Goal: Navigation & Orientation: Understand site structure

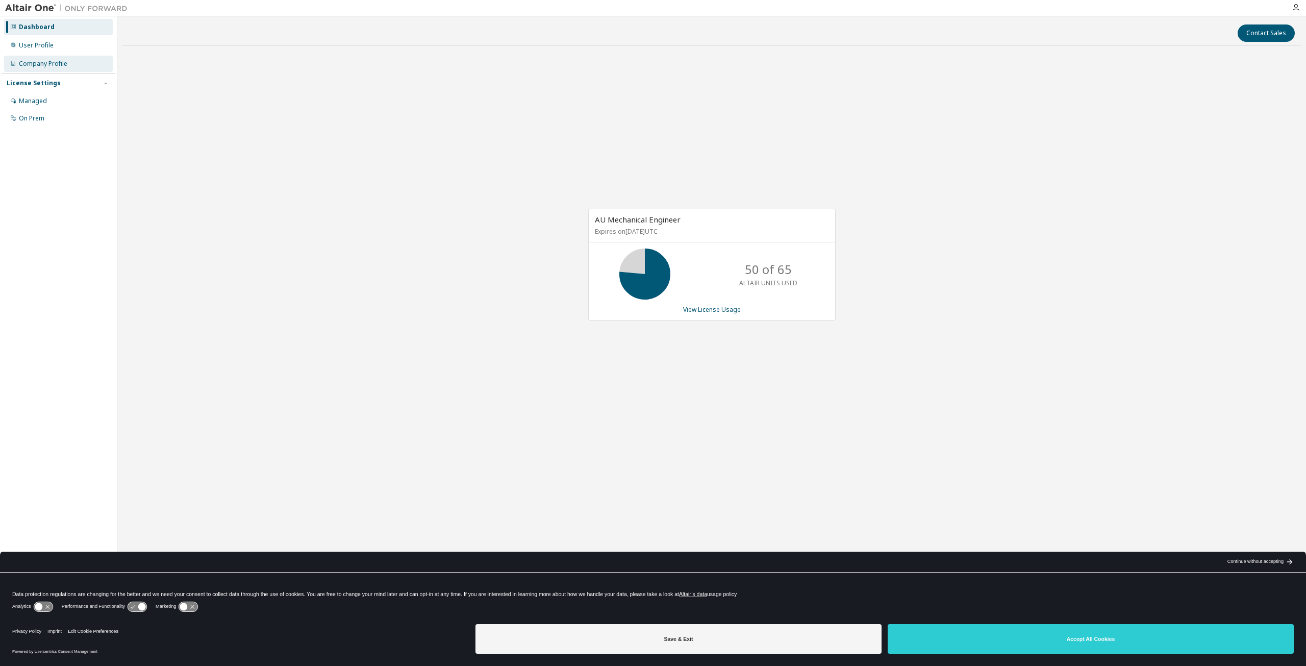
click at [43, 58] on div "Company Profile" at bounding box center [58, 64] width 109 height 16
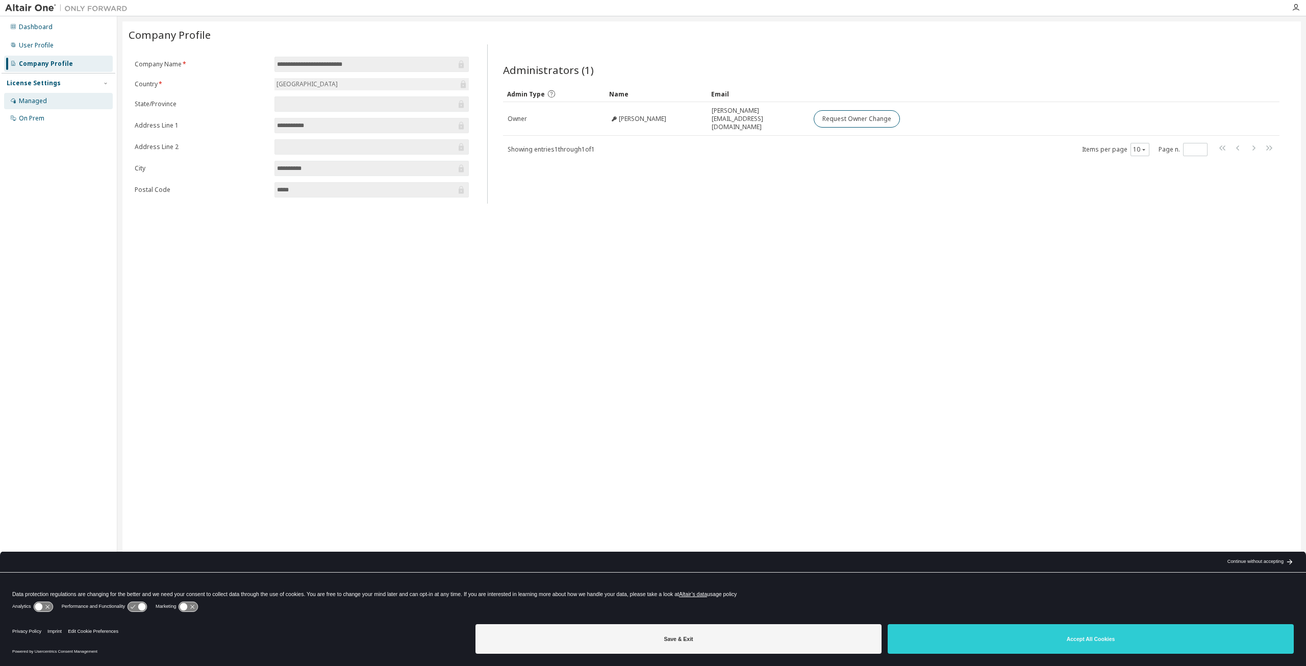
click at [38, 99] on div "Managed" at bounding box center [33, 101] width 28 height 8
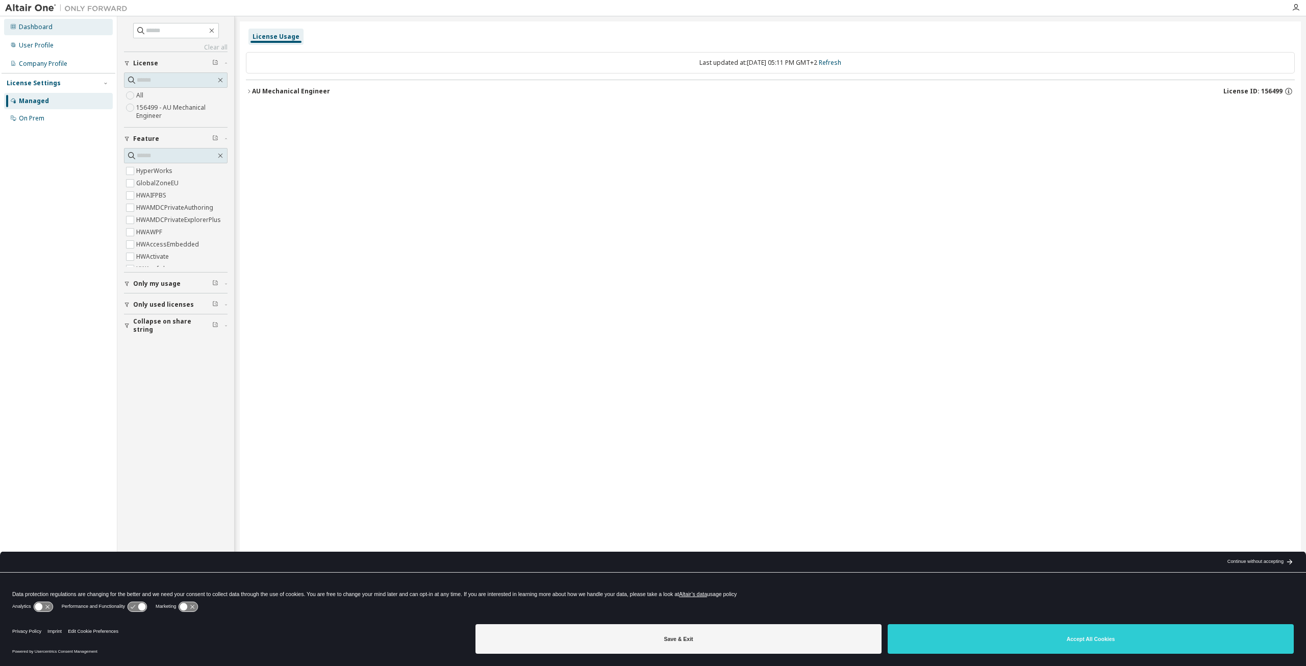
click at [41, 27] on div "Dashboard" at bounding box center [36, 27] width 34 height 8
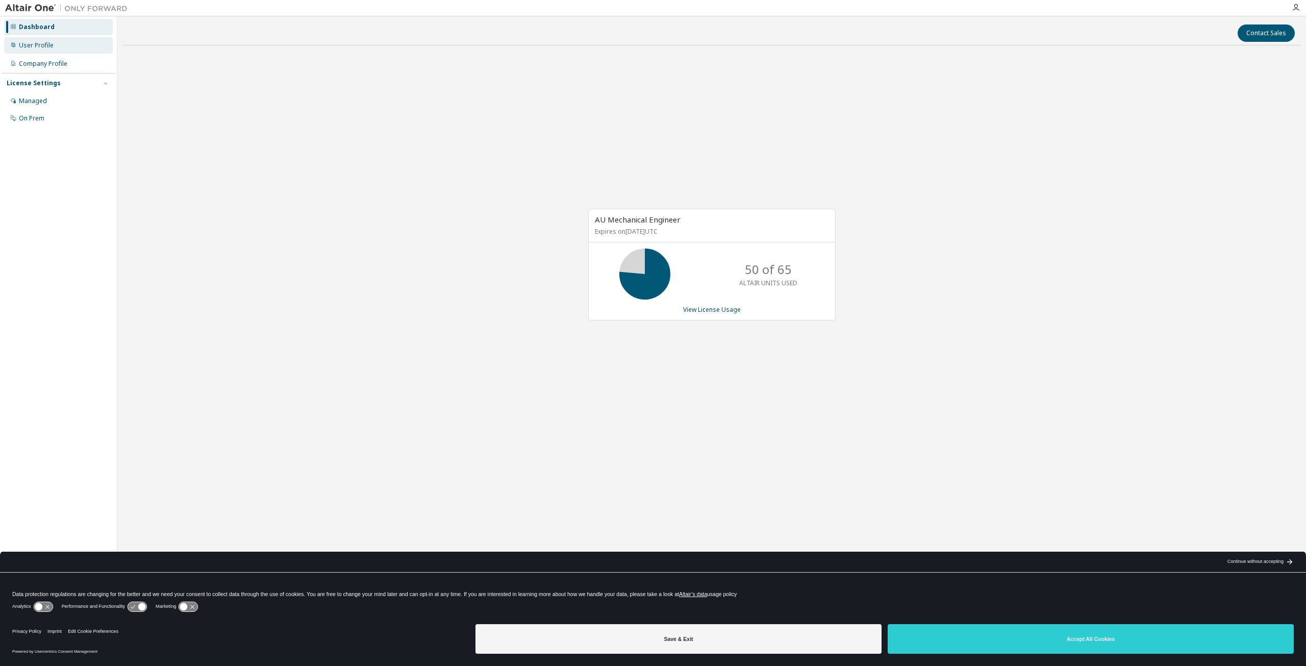
click at [43, 47] on div "User Profile" at bounding box center [36, 45] width 35 height 8
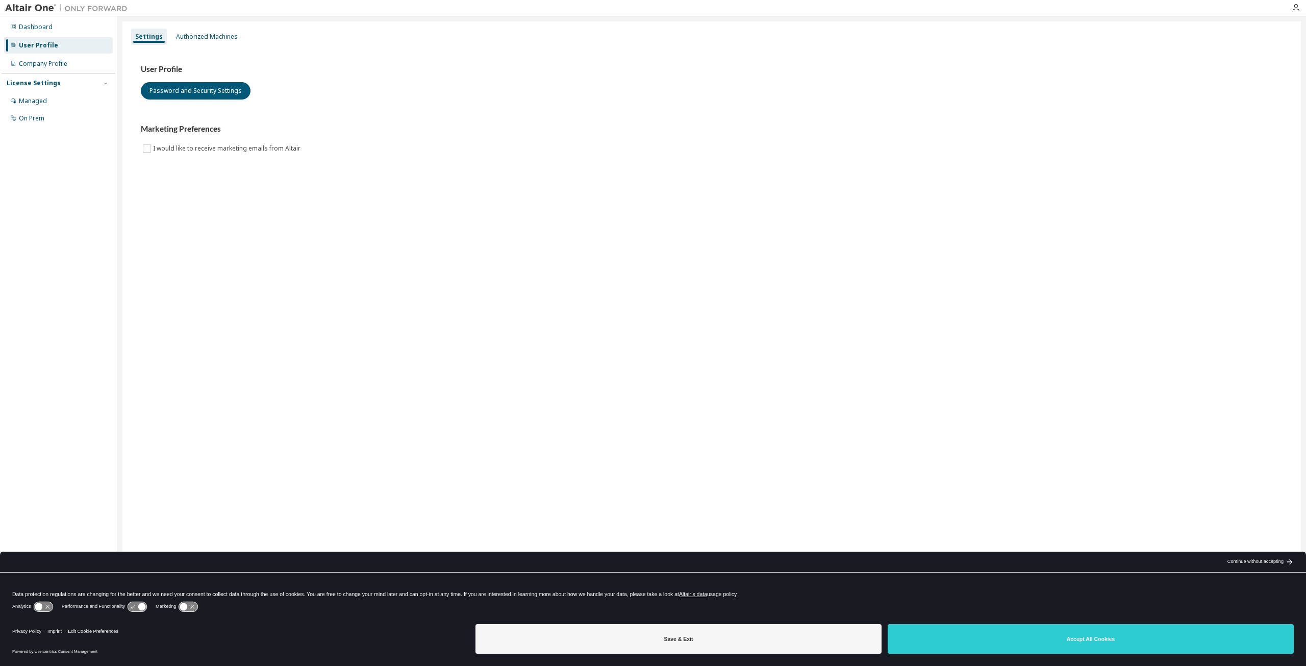
click at [47, 162] on div "Dashboard User Profile Company Profile License Settings Managed On Prem" at bounding box center [59, 317] width 114 height 598
click at [228, 25] on div "Settings Authorized Machines User Profile Password and Security Settings Market…" at bounding box center [711, 326] width 1179 height 610
click at [219, 33] on div "Authorized Machines" at bounding box center [207, 37] width 62 height 8
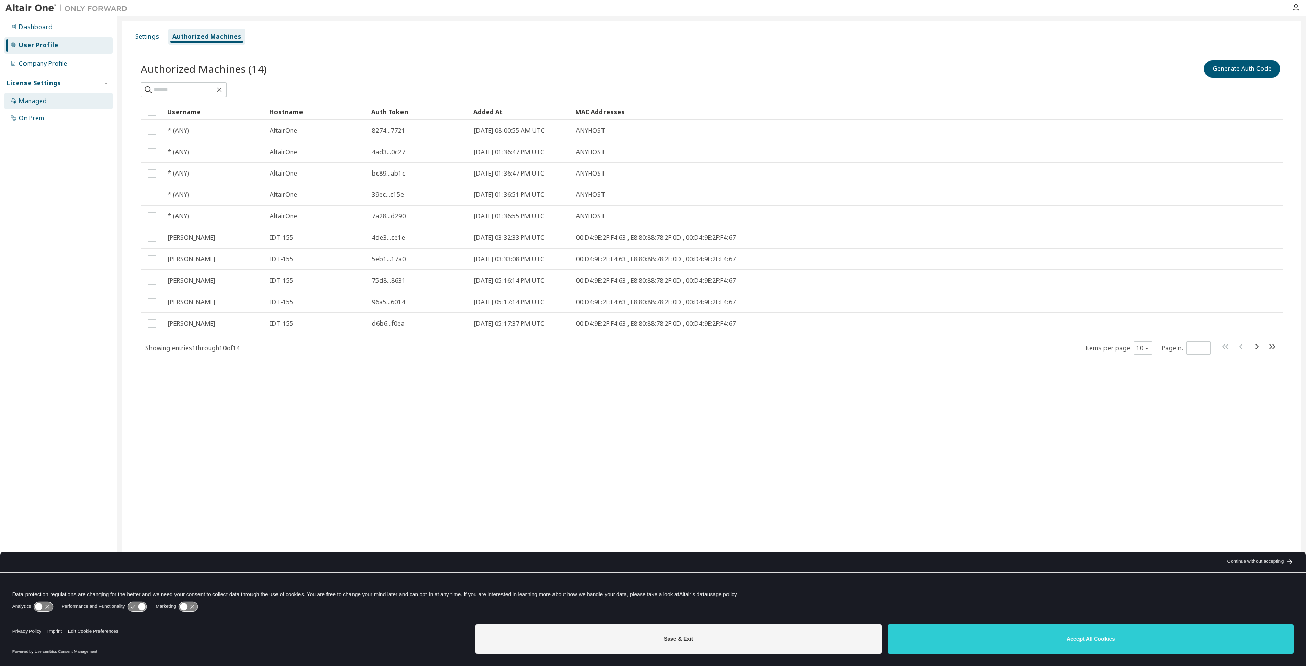
click at [41, 105] on div "Managed" at bounding box center [33, 101] width 28 height 8
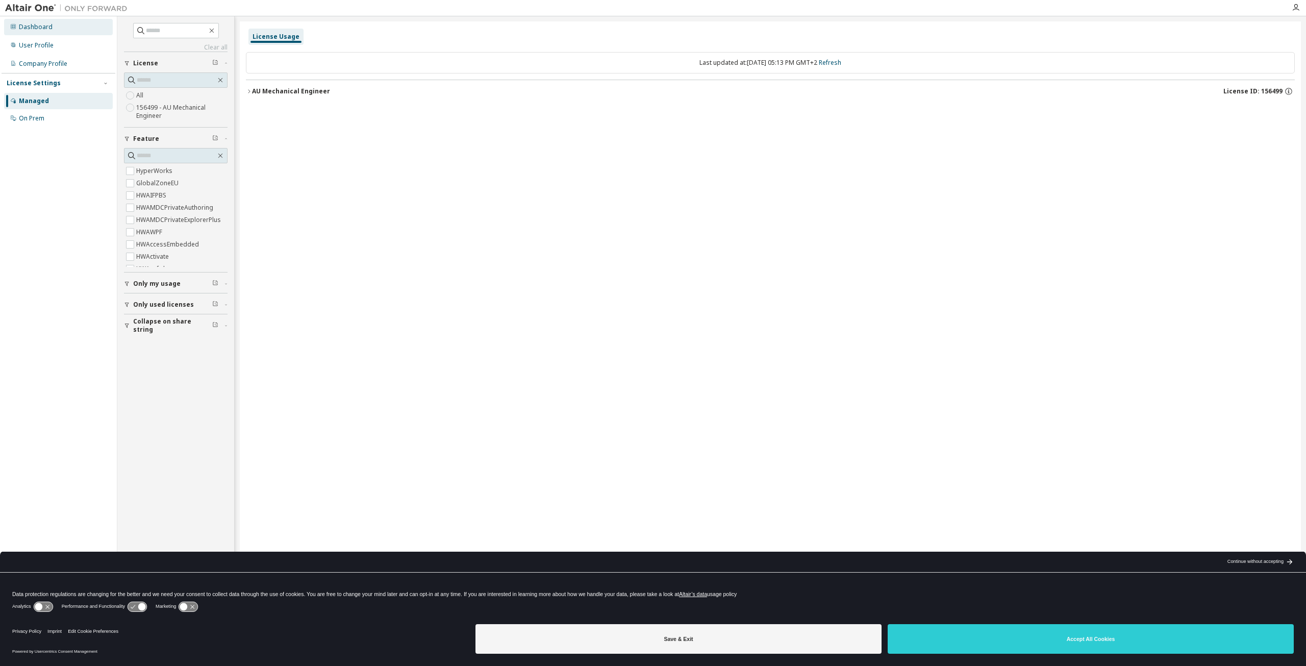
click at [49, 26] on div "Dashboard" at bounding box center [36, 27] width 34 height 8
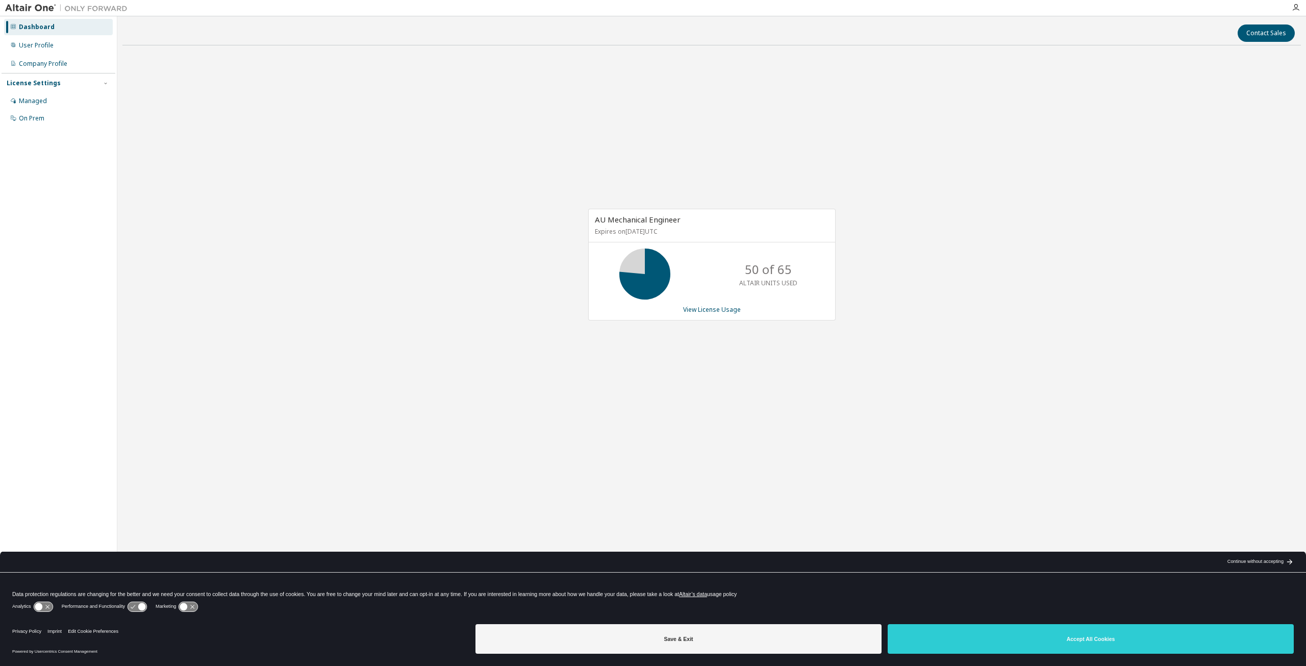
click at [604, 244] on div "AU Mechanical Engineer Expires on December 1, 2025 UTC 50 of 65 ALTAIR UNITS US…" at bounding box center [711, 265] width 247 height 112
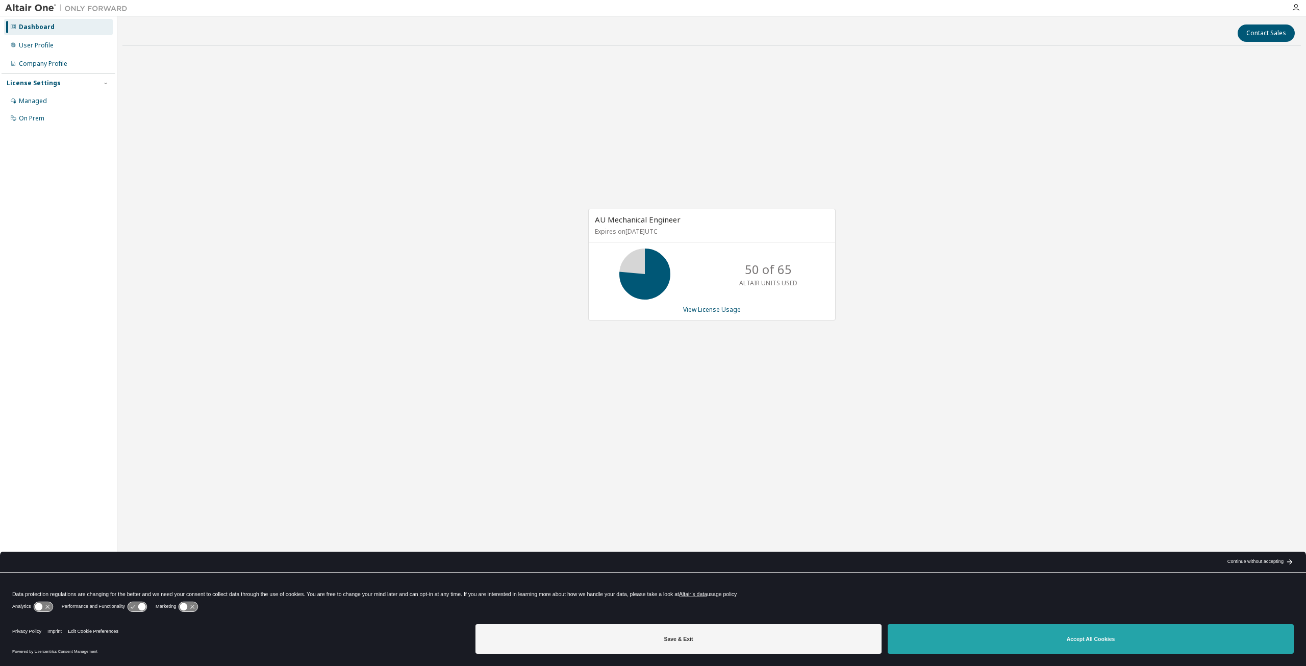
click at [1087, 641] on button "Accept All Cookies" at bounding box center [1091, 639] width 406 height 30
